Goal: Task Accomplishment & Management: Use online tool/utility

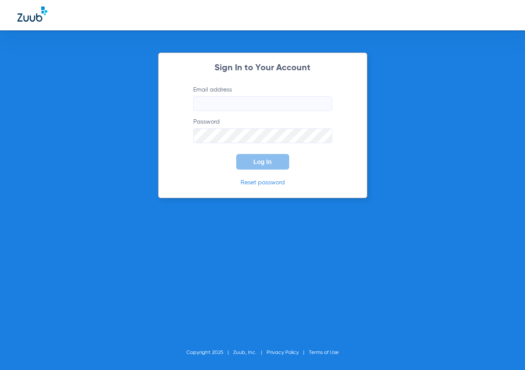
type input "[EMAIL_ADDRESS][DOMAIN_NAME]"
click at [263, 157] on button "Log In" at bounding box center [262, 162] width 53 height 16
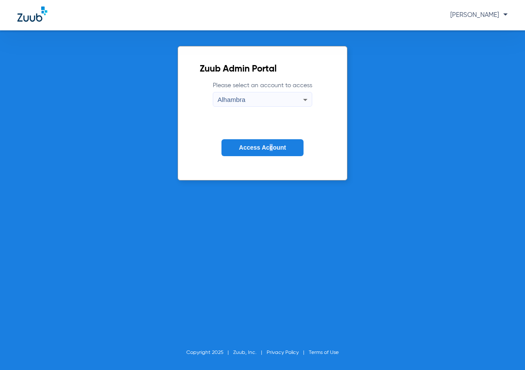
drag, startPoint x: 271, startPoint y: 157, endPoint x: 273, endPoint y: 151, distance: 6.2
click at [271, 155] on form "Please select an account to access Alhambra Access Account" at bounding box center [262, 125] width 125 height 88
click at [273, 150] on span "Access Account" at bounding box center [262, 147] width 47 height 7
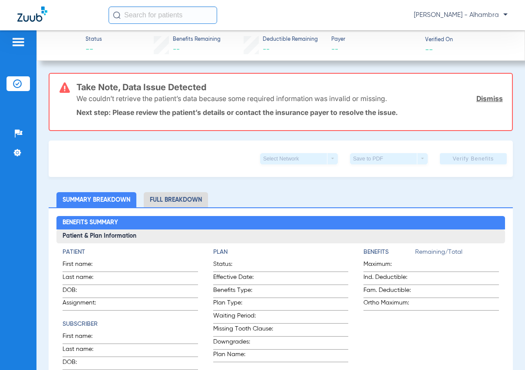
drag, startPoint x: 16, startPoint y: 85, endPoint x: 24, endPoint y: 85, distance: 8.2
click at [16, 85] on img at bounding box center [17, 83] width 9 height 9
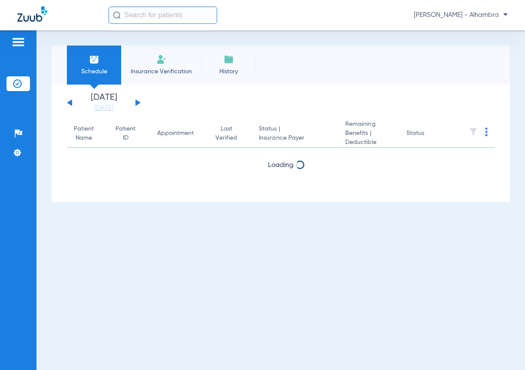
click at [137, 103] on button at bounding box center [137, 102] width 5 height 7
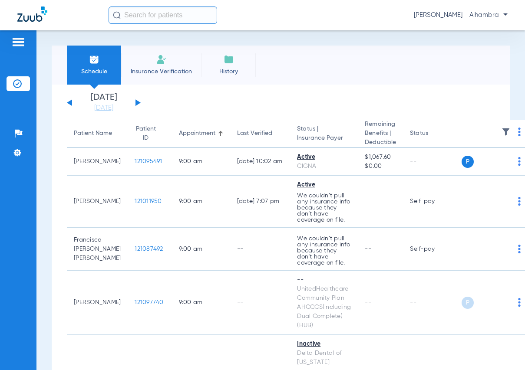
click at [138, 102] on button at bounding box center [137, 102] width 5 height 7
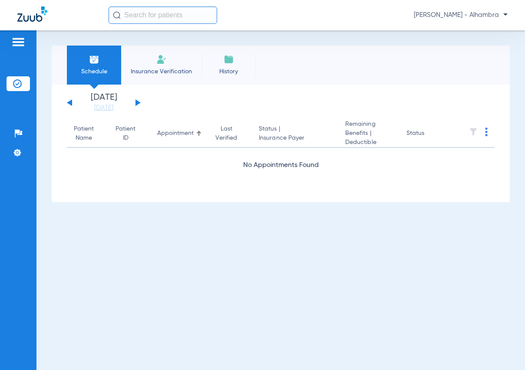
click at [138, 102] on button at bounding box center [137, 102] width 5 height 7
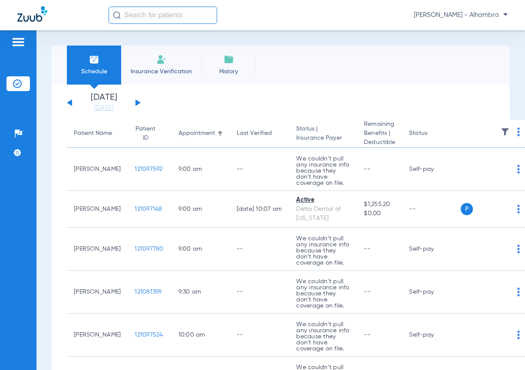
click at [517, 132] on img at bounding box center [518, 132] width 3 height 9
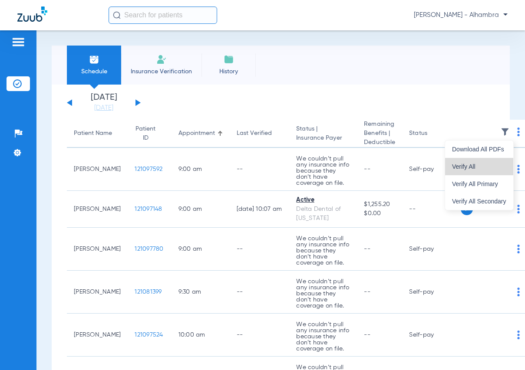
click at [474, 167] on span "Verify All" at bounding box center [479, 167] width 54 height 6
